Goal: Navigation & Orientation: Find specific page/section

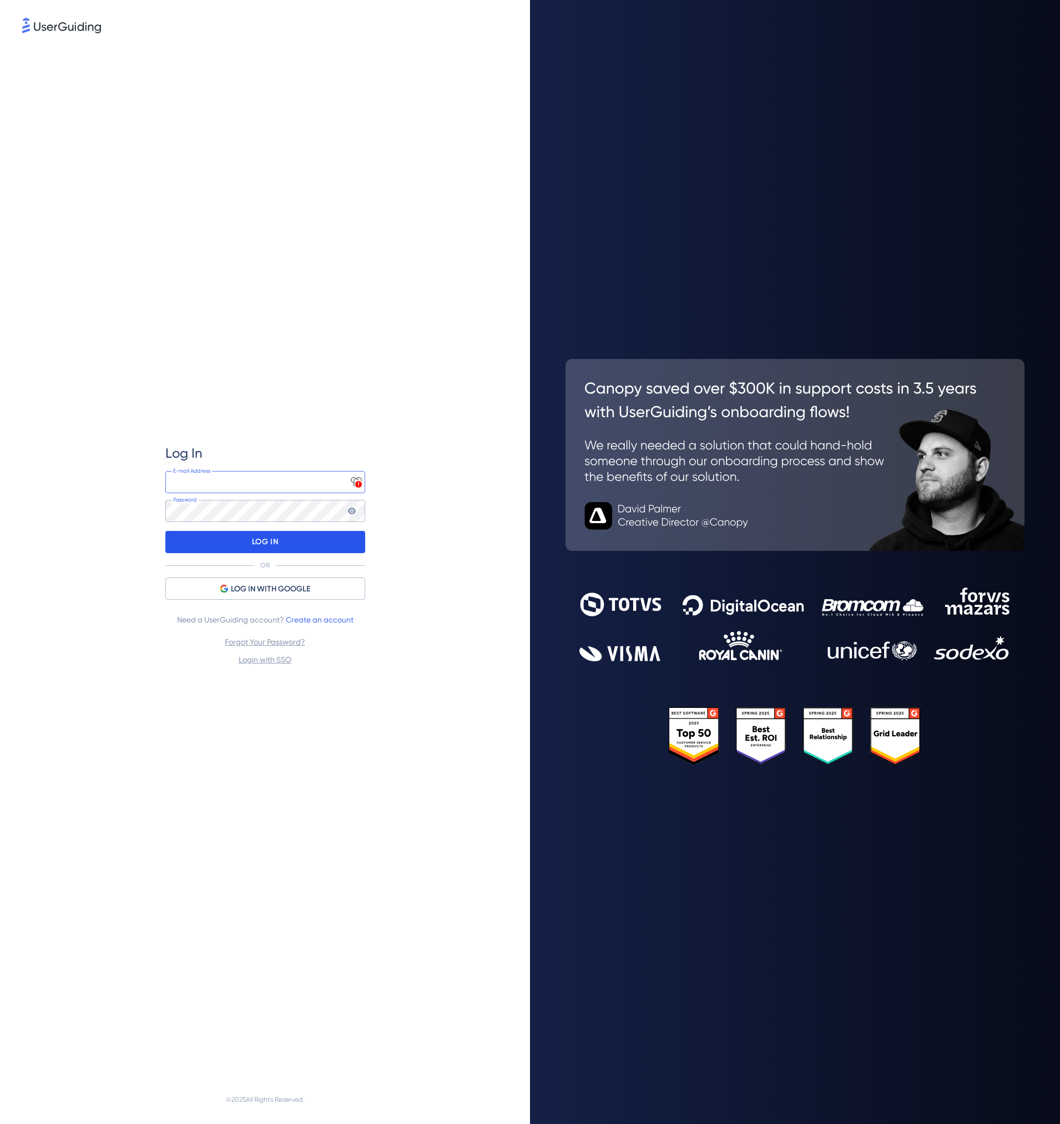
type input "[EMAIL_ADDRESS][DOMAIN_NAME]"
click at [301, 542] on div "LOG IN" at bounding box center [265, 542] width 200 height 22
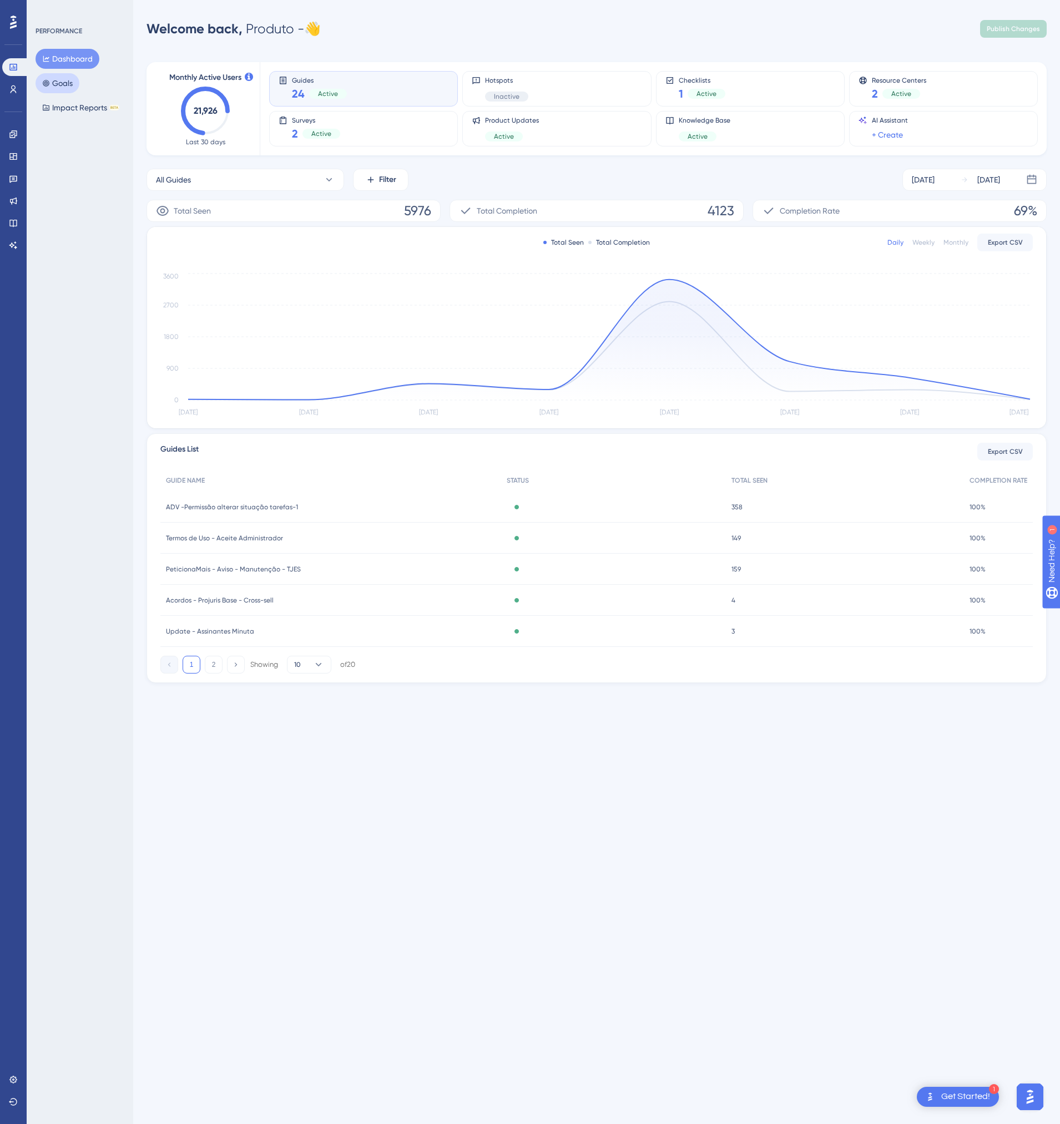
click at [66, 89] on button "Goals" at bounding box center [58, 83] width 44 height 20
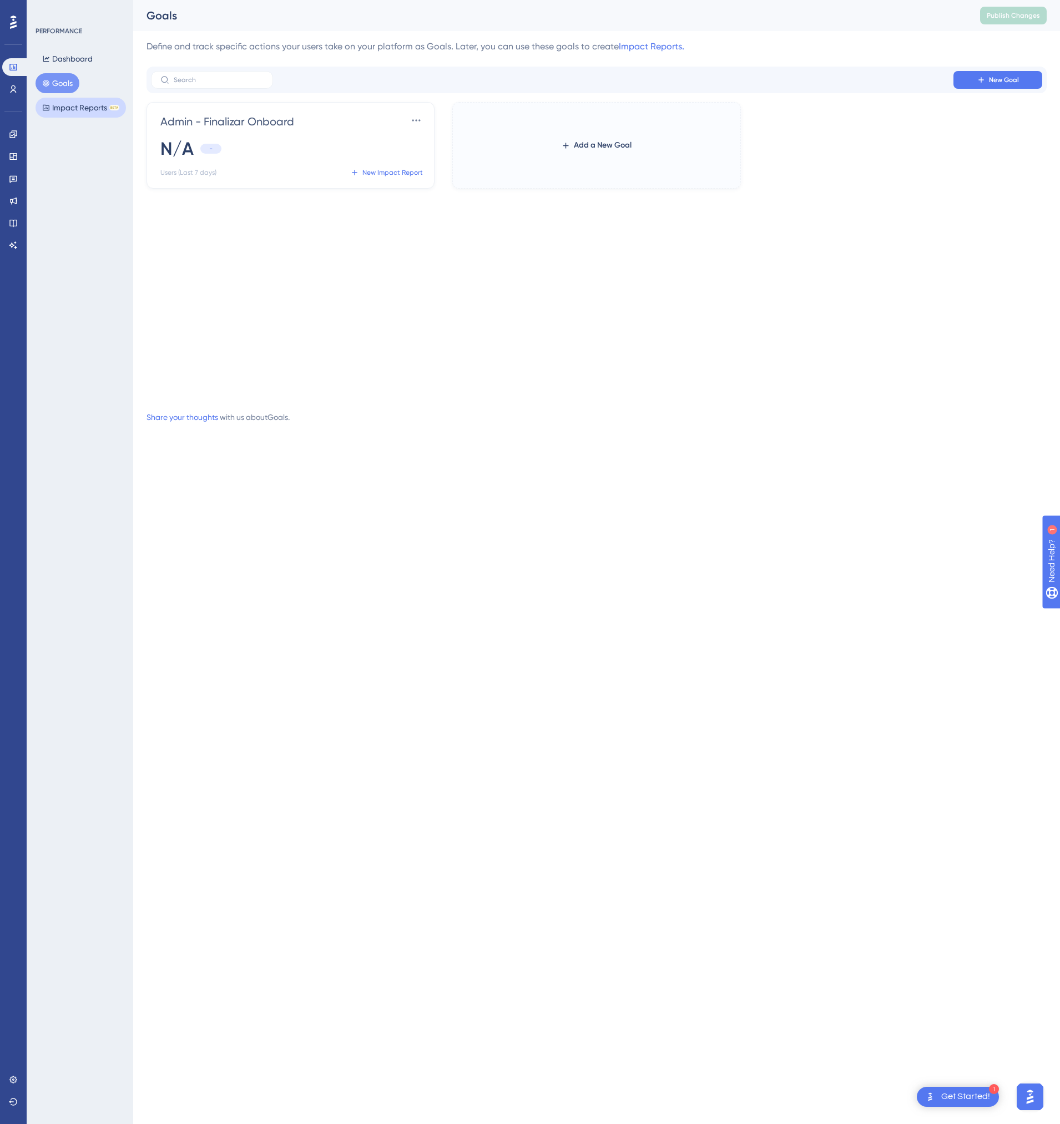
click at [81, 108] on button "Impact Reports BETA" at bounding box center [81, 108] width 90 height 20
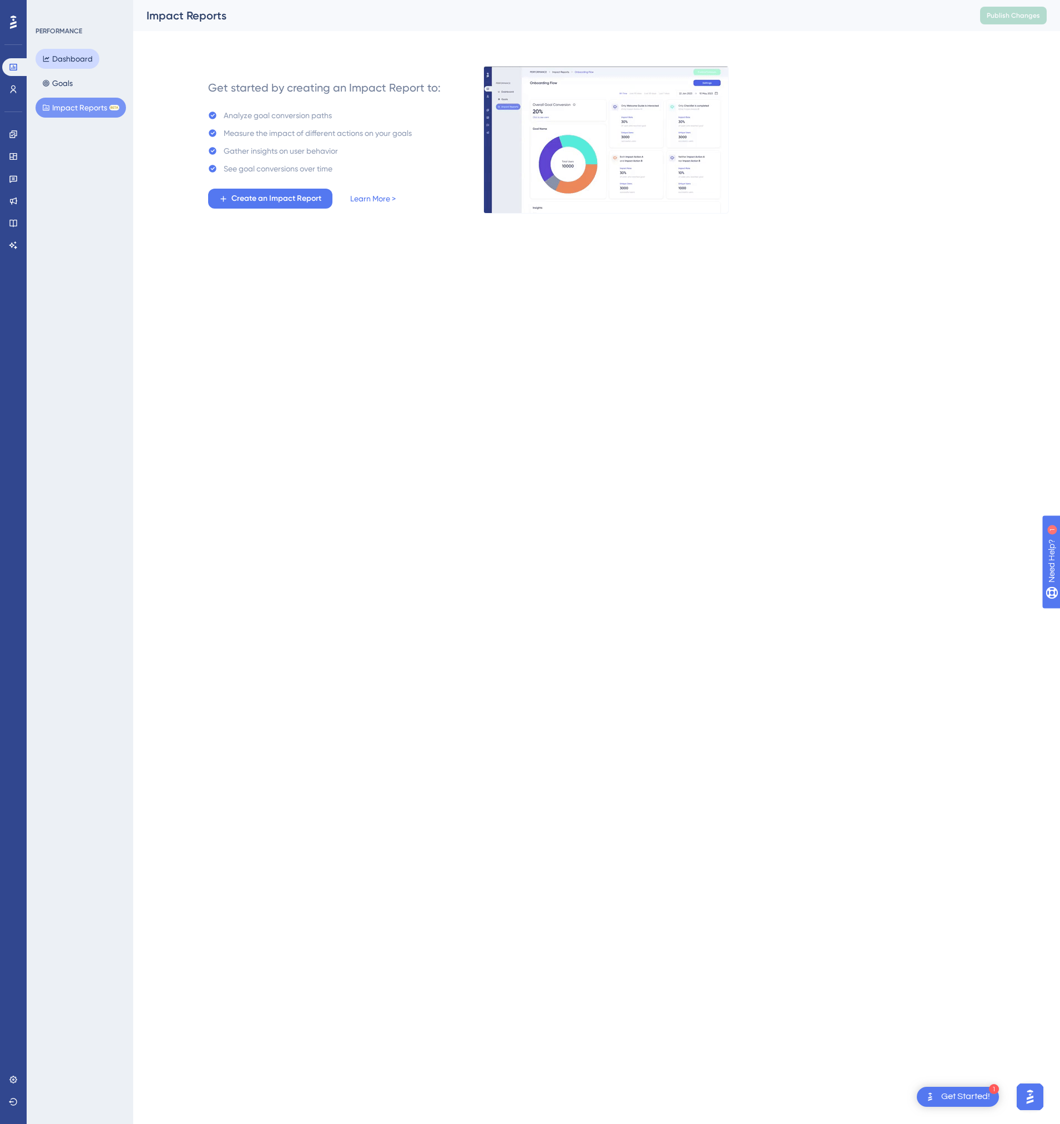
click at [72, 59] on button "Dashboard" at bounding box center [68, 59] width 64 height 20
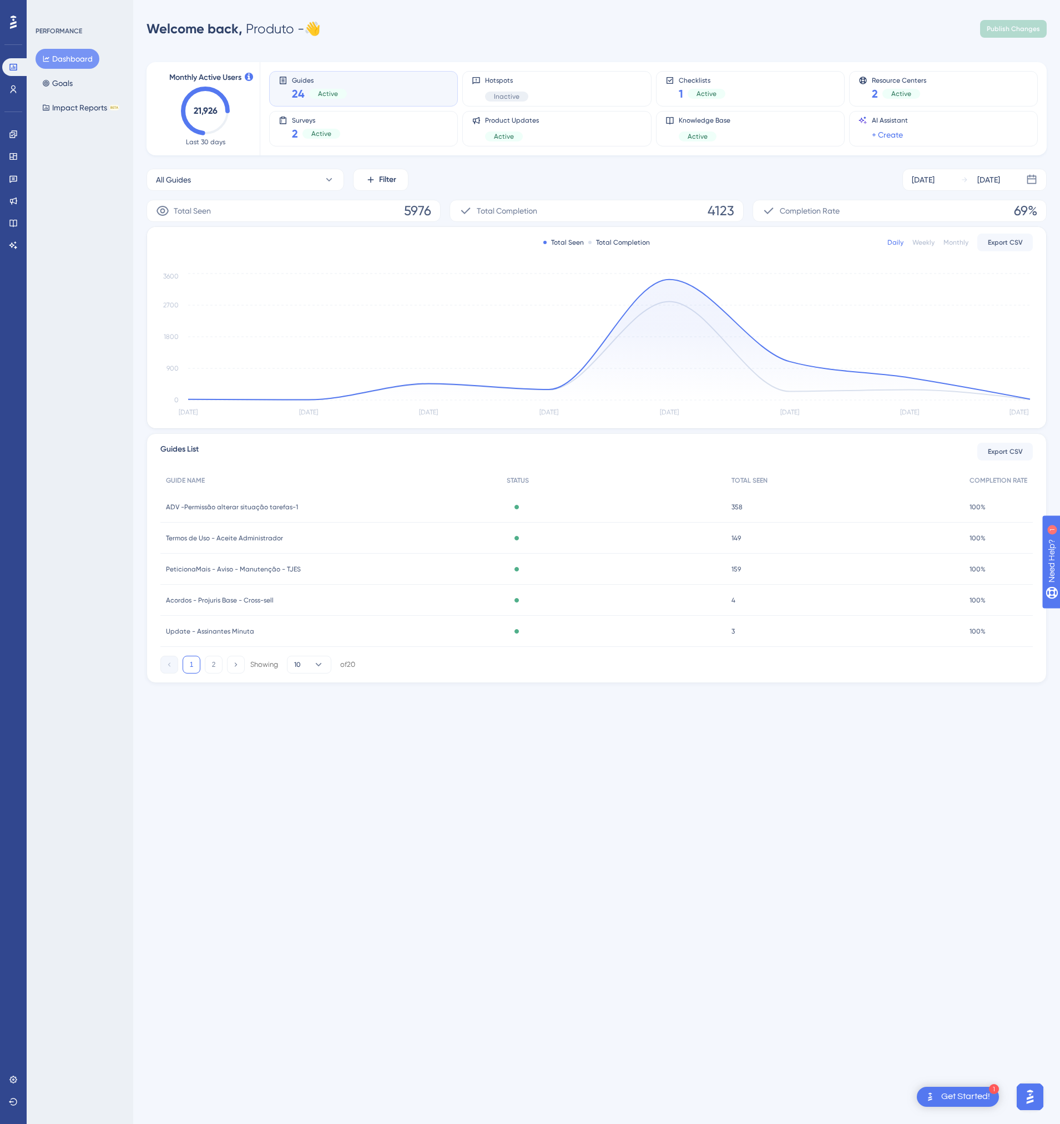
click at [90, 54] on button "Dashboard" at bounding box center [68, 59] width 64 height 20
click at [337, 85] on div "Guides 24 Active" at bounding box center [319, 89] width 55 height 26
click at [305, 85] on div "Guides 24 Active" at bounding box center [319, 89] width 55 height 26
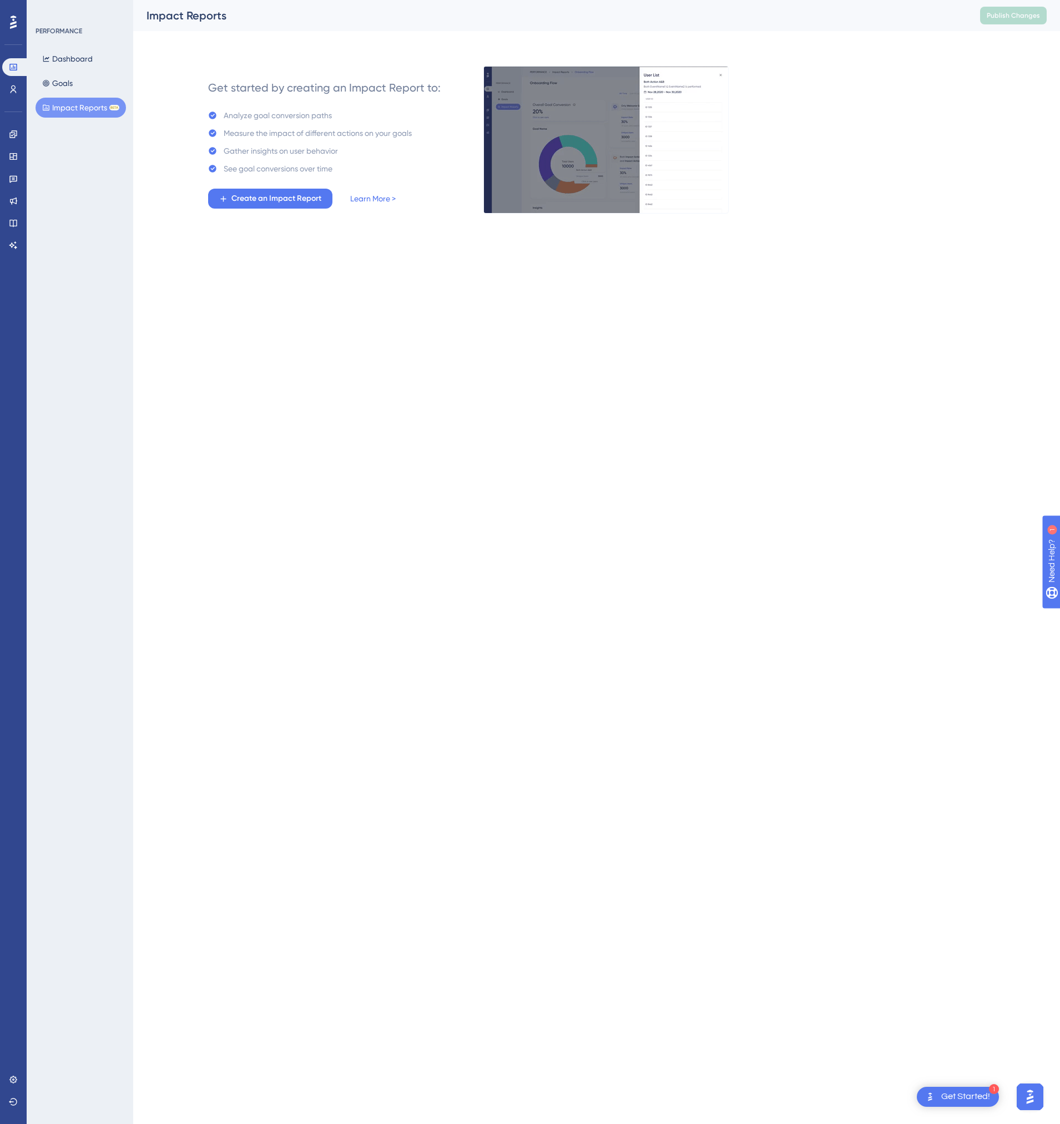
click at [15, 24] on icon at bounding box center [13, 22] width 7 height 13
